Goal: Information Seeking & Learning: Learn about a topic

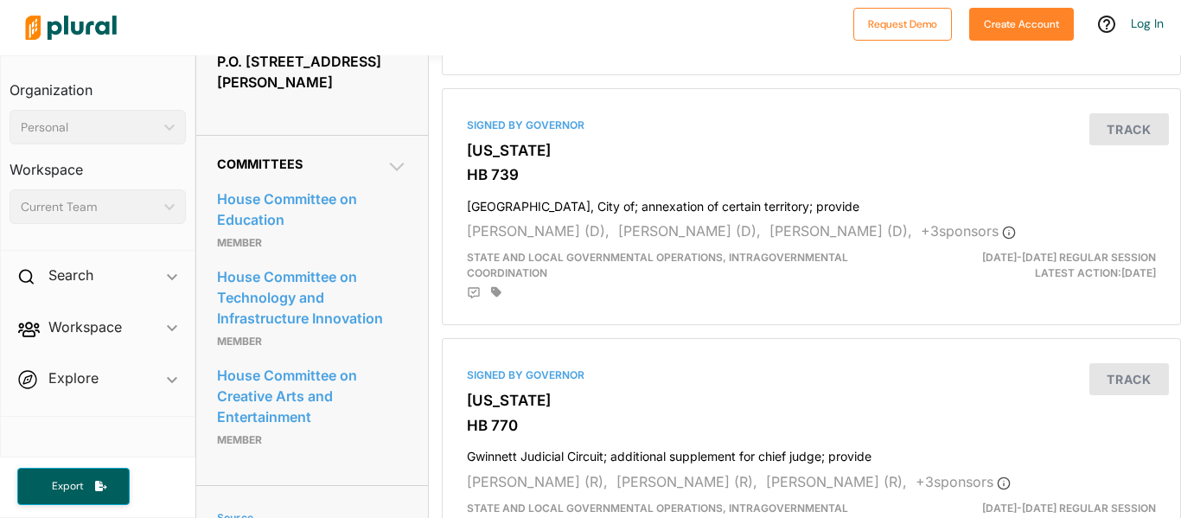
scroll to position [886, 0]
